Goal: Transaction & Acquisition: Purchase product/service

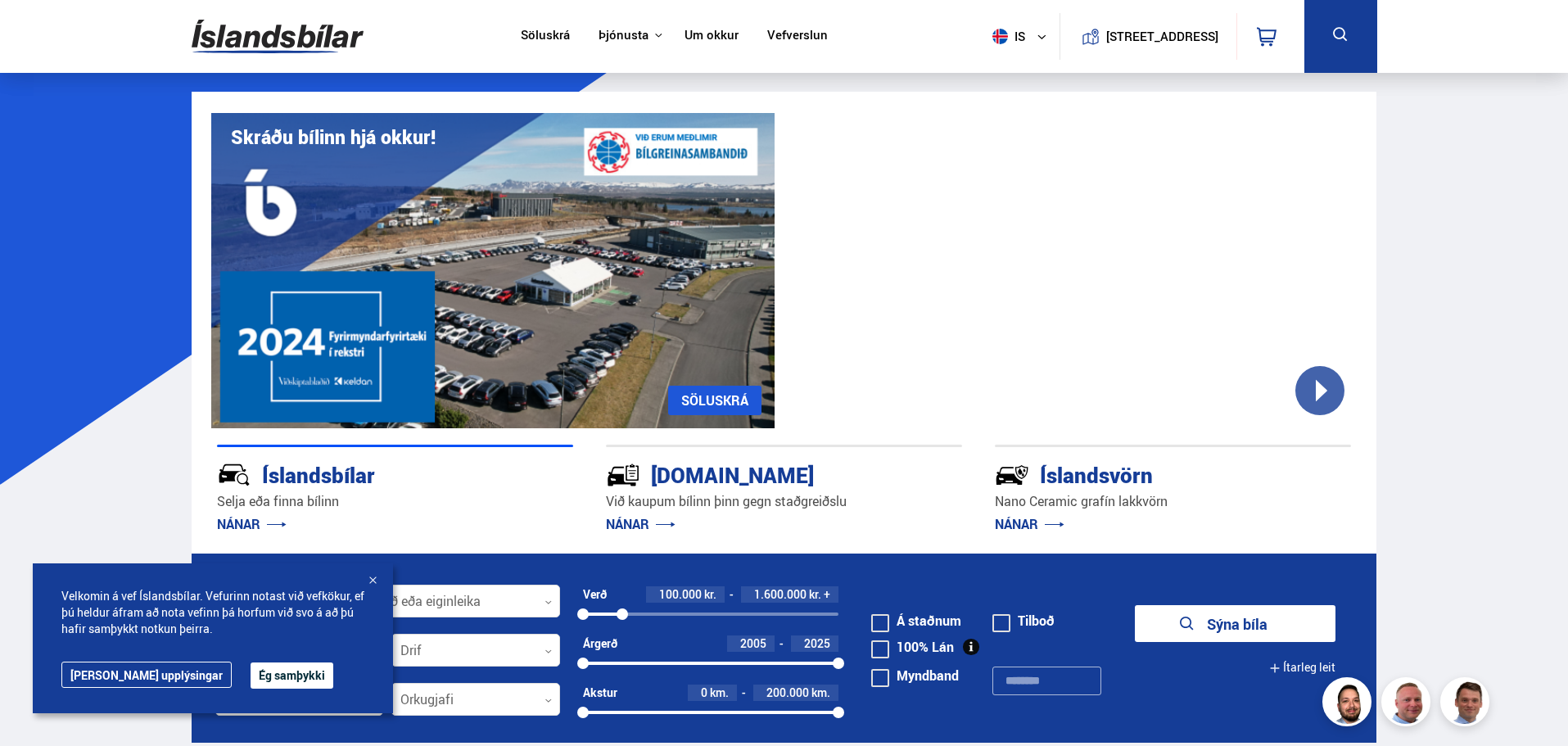
drag, startPoint x: 837, startPoint y: 611, endPoint x: 623, endPoint y: 622, distance: 214.3
click at [623, 622] on div "Verð 100.000 kr. 1.600.000 kr. + 100000 1625624" at bounding box center [710, 611] width 256 height 49
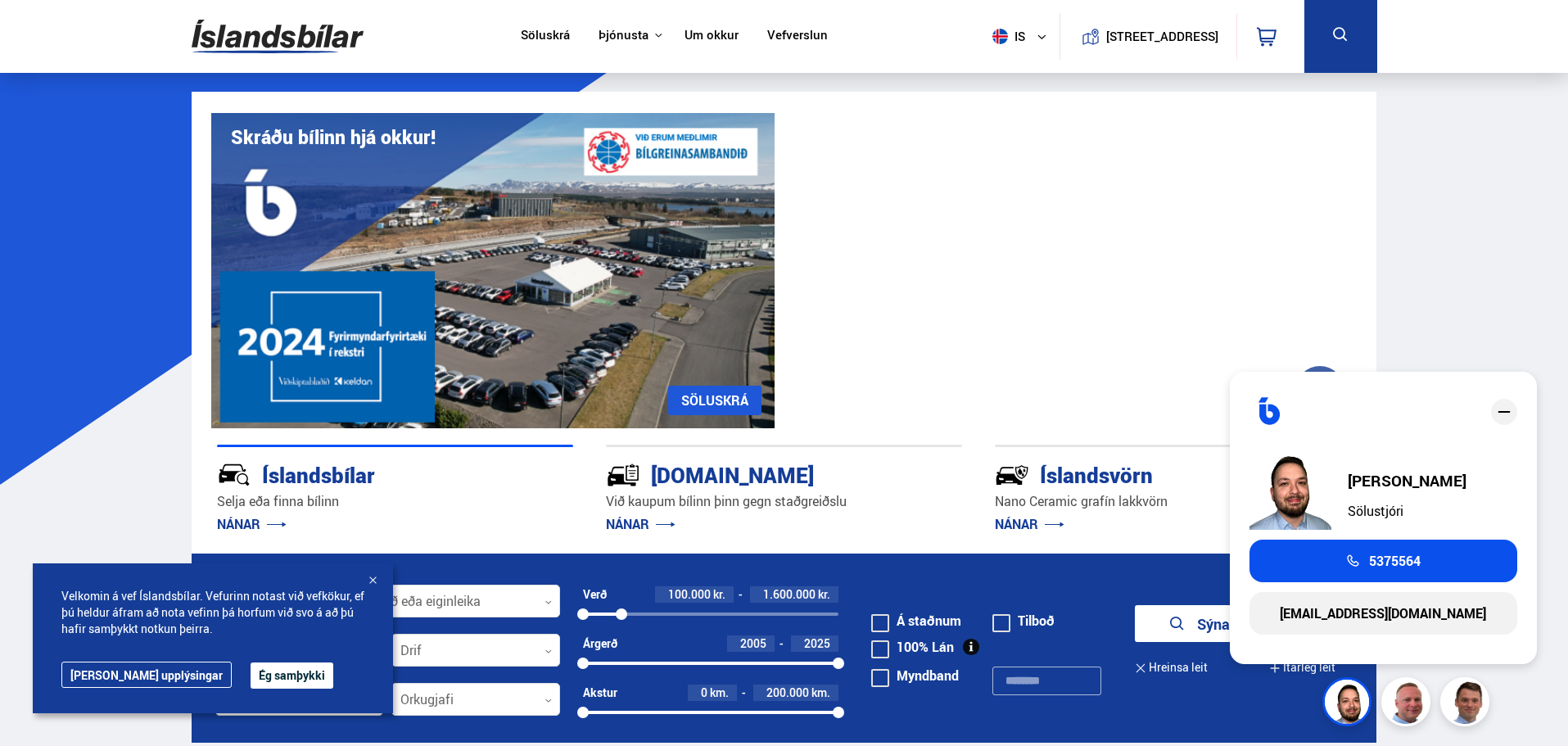
click at [1504, 408] on icon "close" at bounding box center [1504, 411] width 20 height 20
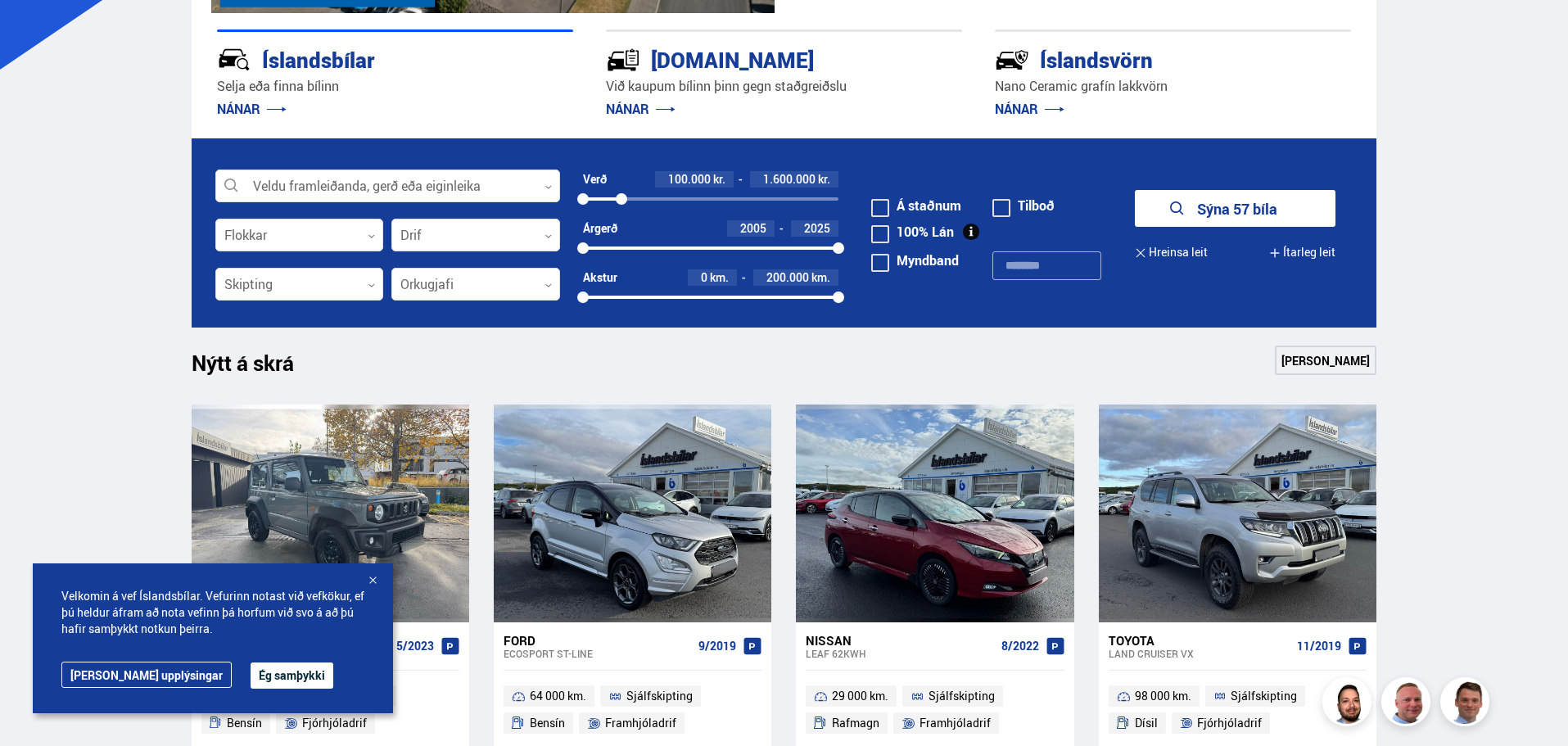
scroll to position [361, 0]
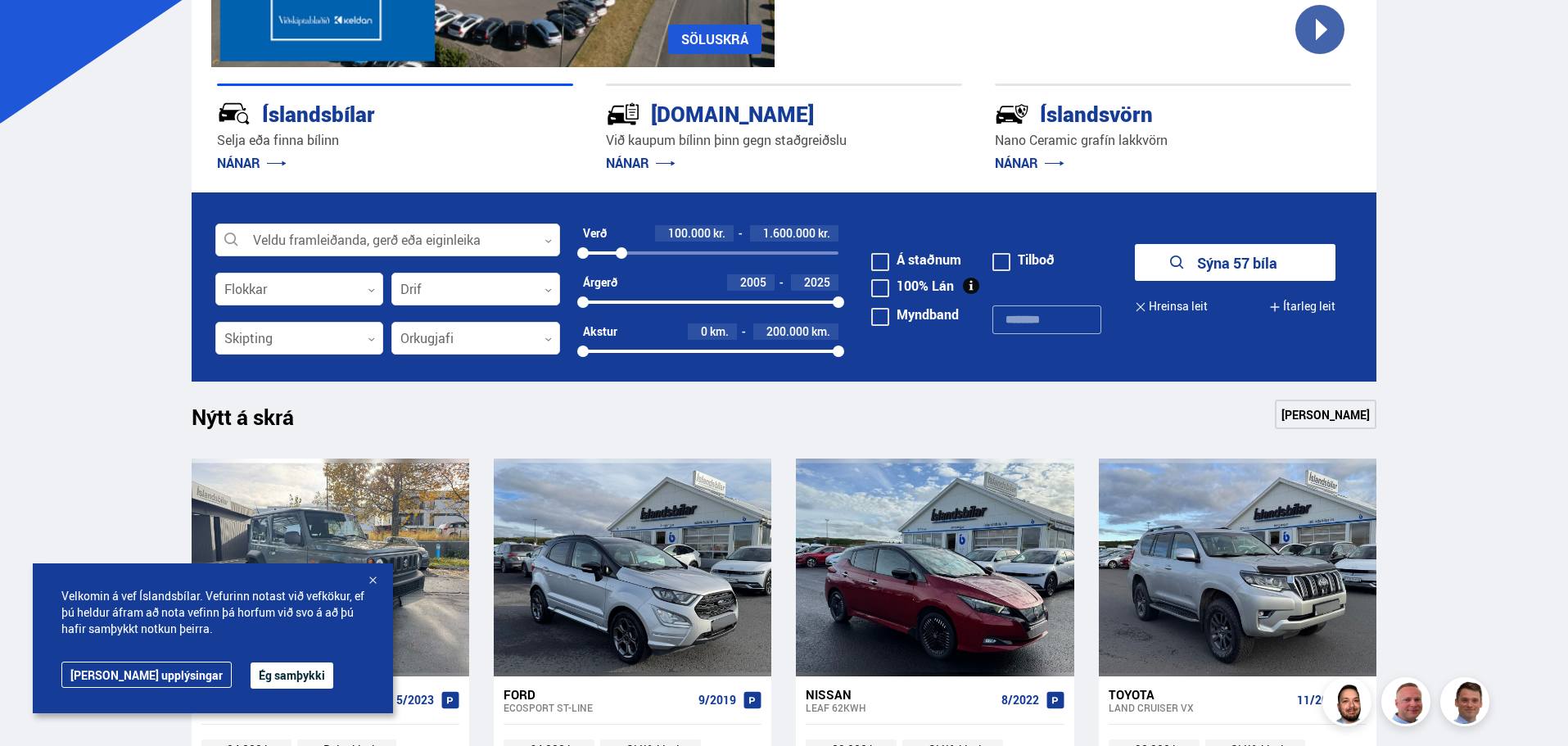
click at [1203, 254] on button "Sýna 57 bíla" at bounding box center [1235, 262] width 201 height 37
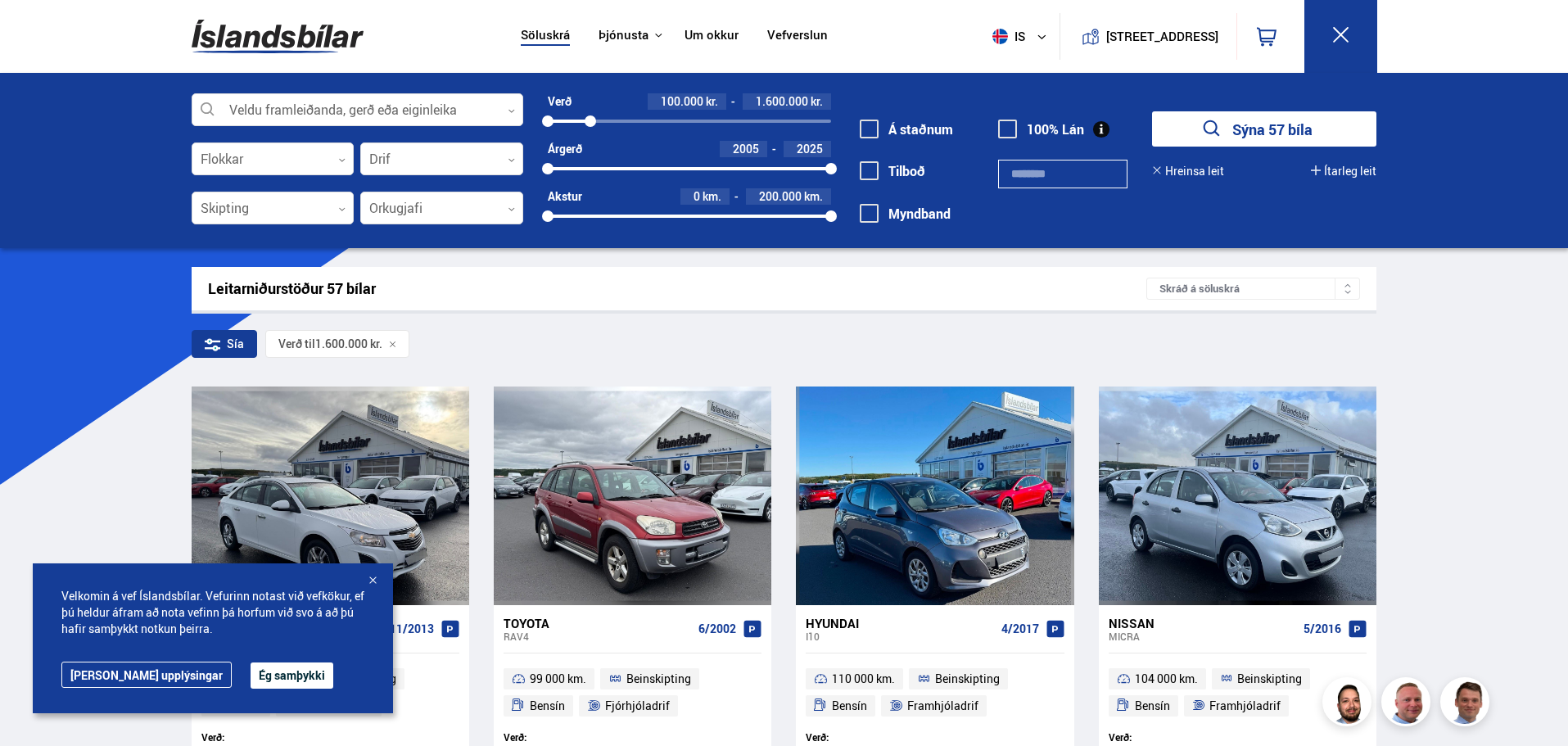
click at [250, 671] on button "Ég samþykki" at bounding box center [291, 676] width 83 height 27
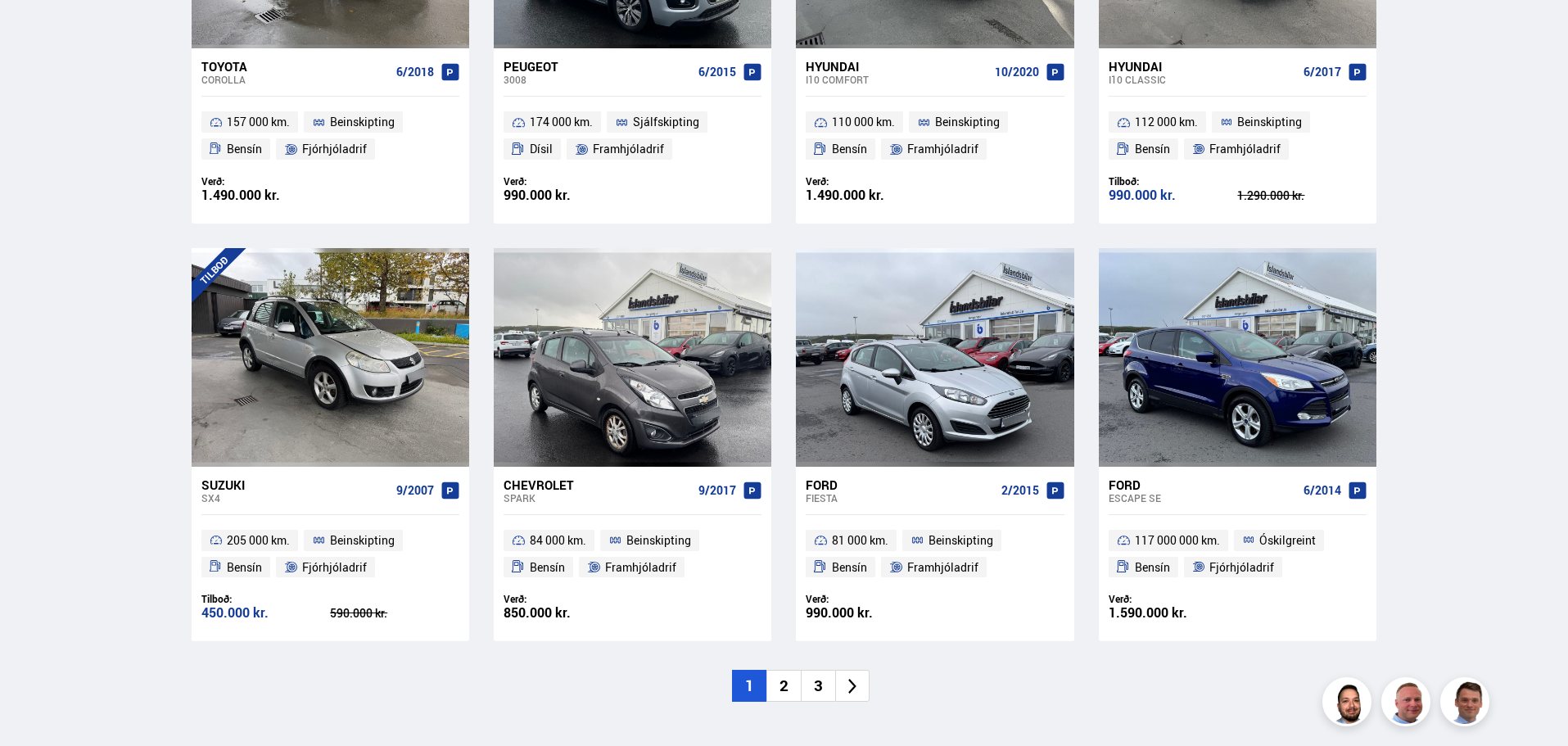
scroll to position [2259, 0]
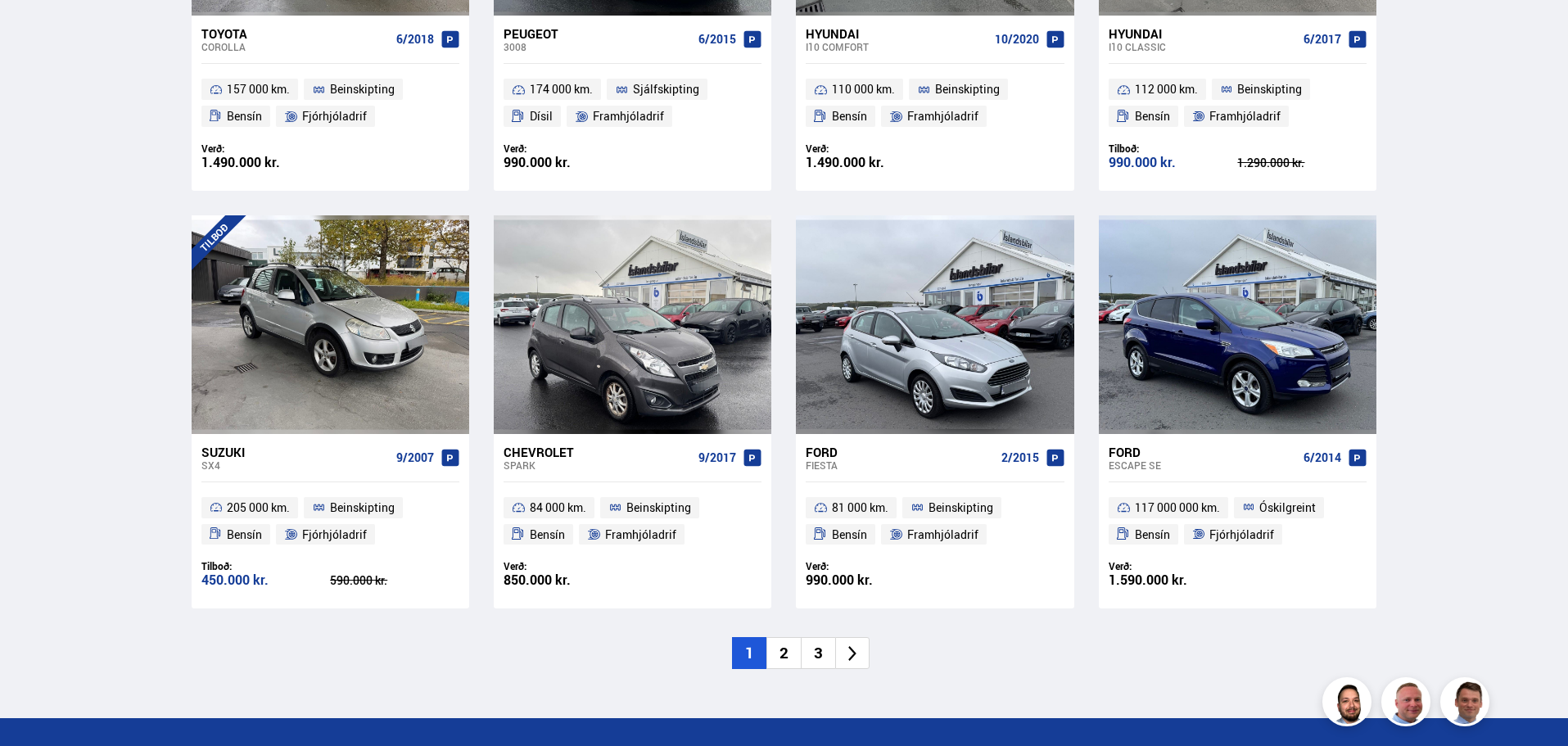
click at [853, 652] on icon at bounding box center [853, 654] width 19 height 19
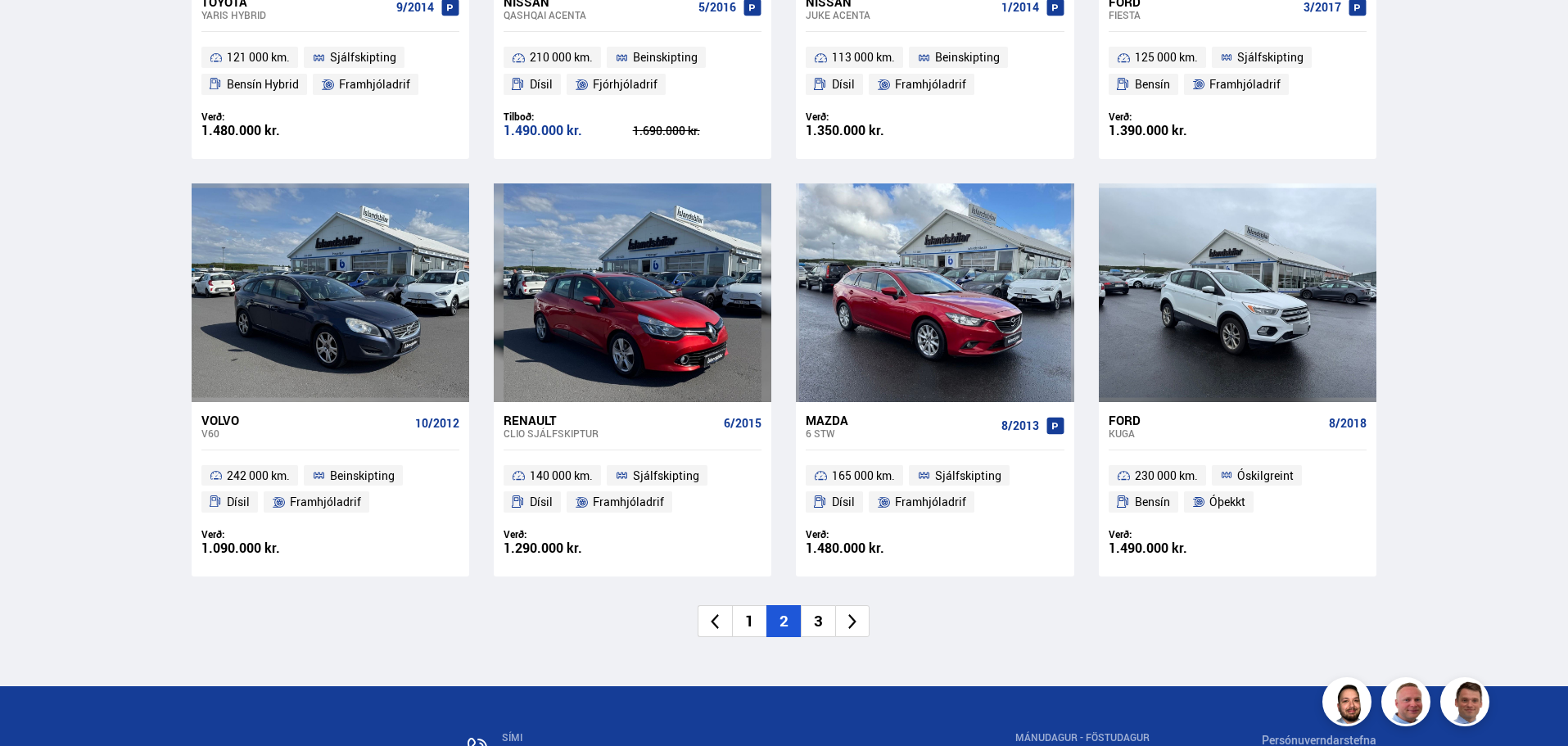
scroll to position [2325, 0]
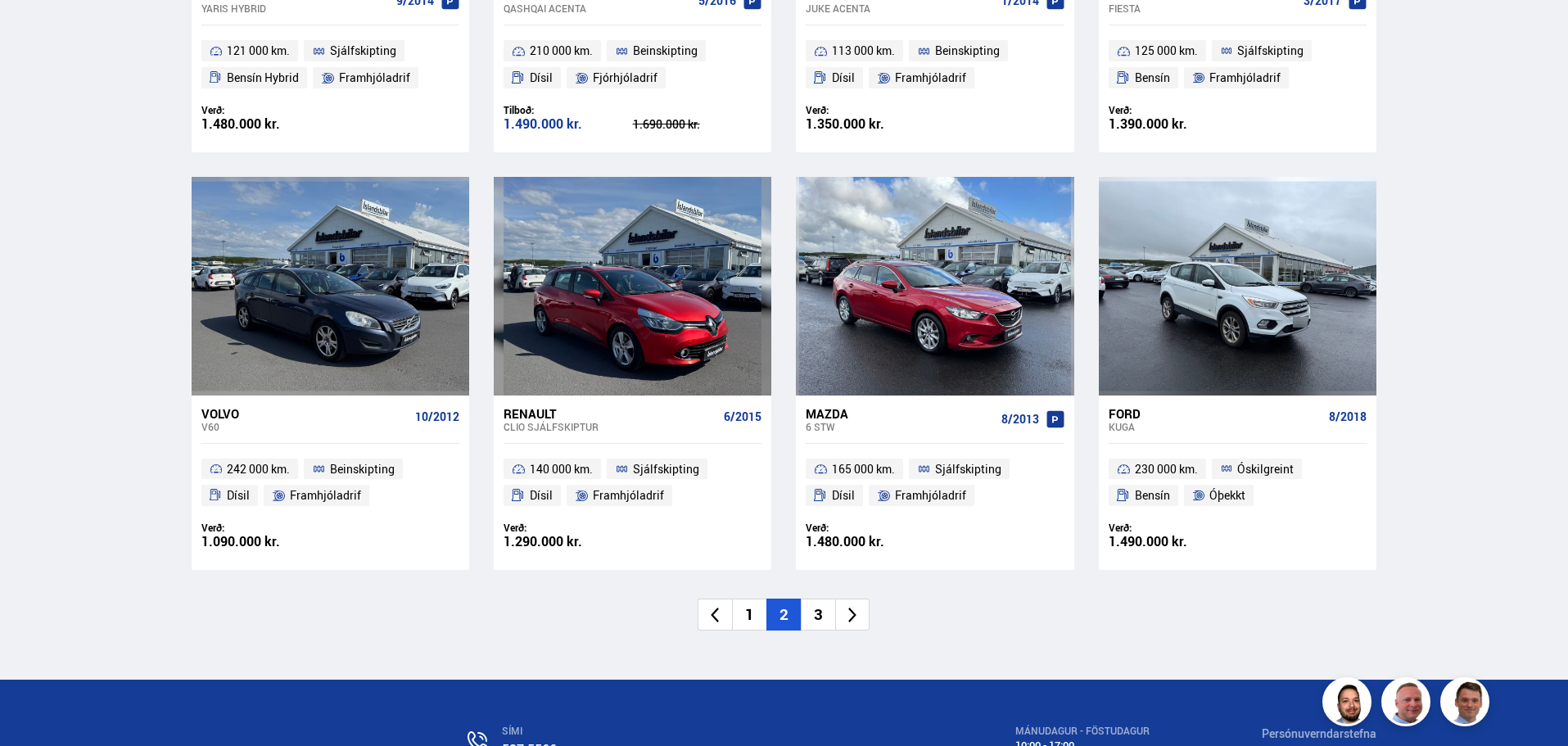
click at [853, 605] on icon at bounding box center [853, 615] width 19 height 19
